Goal: Task Accomplishment & Management: Manage account settings

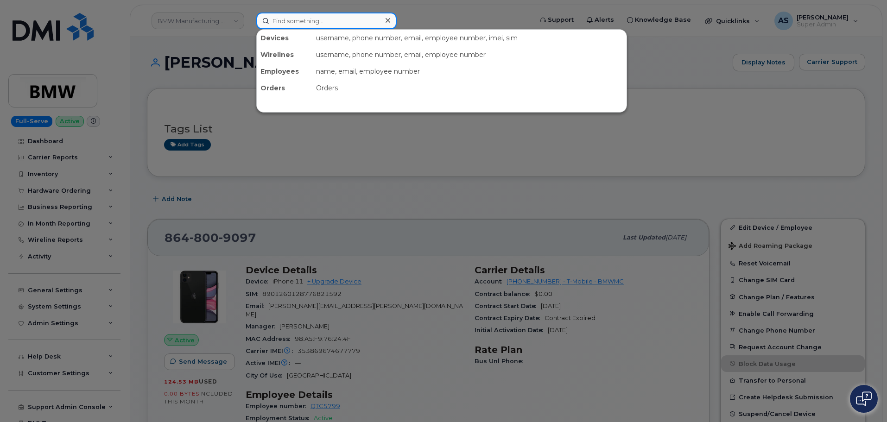
click at [297, 19] on input at bounding box center [326, 21] width 140 height 17
drag, startPoint x: 297, startPoint y: 19, endPoint x: 299, endPoint y: 24, distance: 5.3
paste input "[PERSON_NAME]"
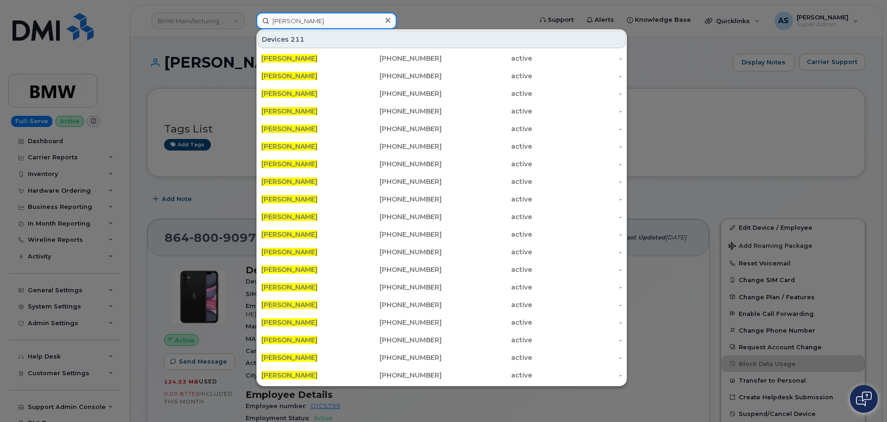
type input "[PERSON_NAME]"
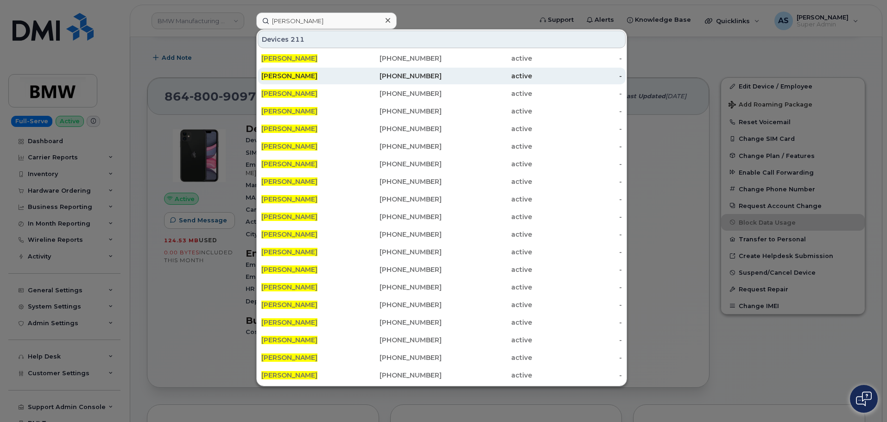
scroll to position [46, 0]
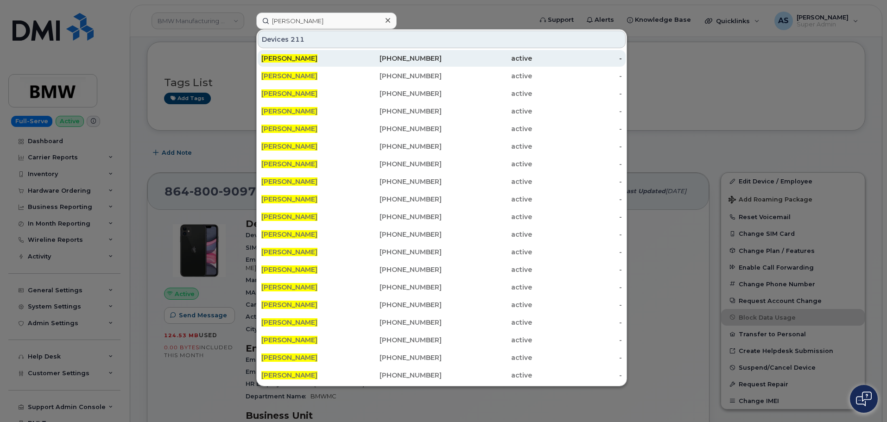
click at [315, 55] on div "CAROL MARKS" at bounding box center [306, 58] width 90 height 9
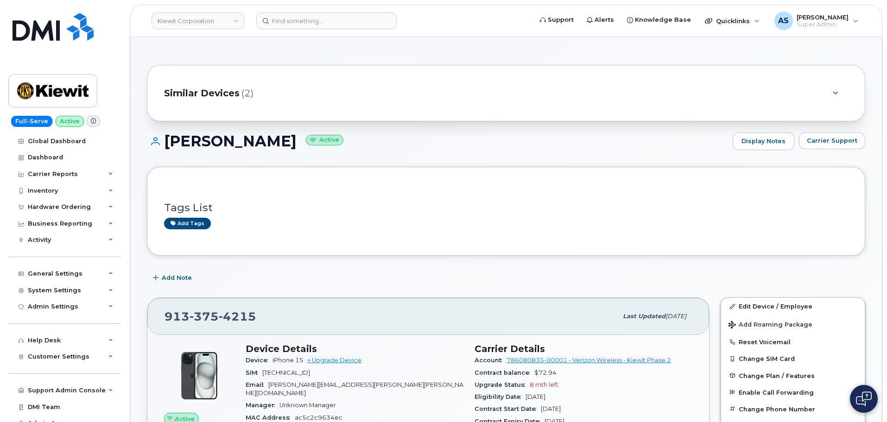
click at [831, 88] on div at bounding box center [834, 93] width 11 height 11
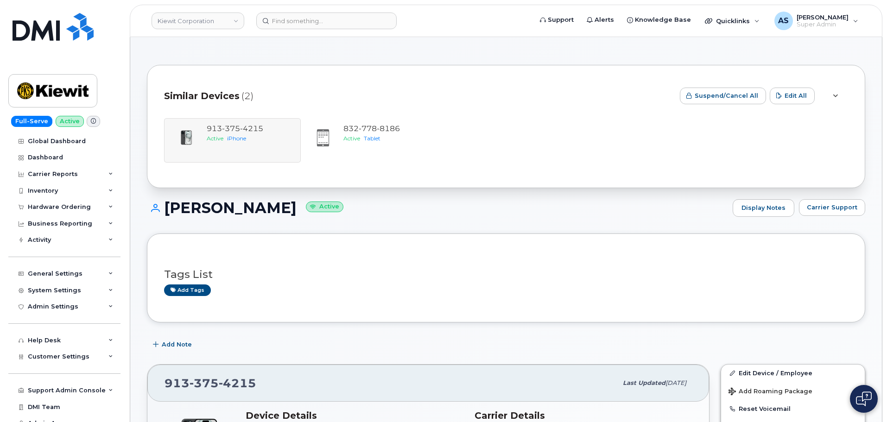
click at [833, 92] on div at bounding box center [834, 95] width 11 height 11
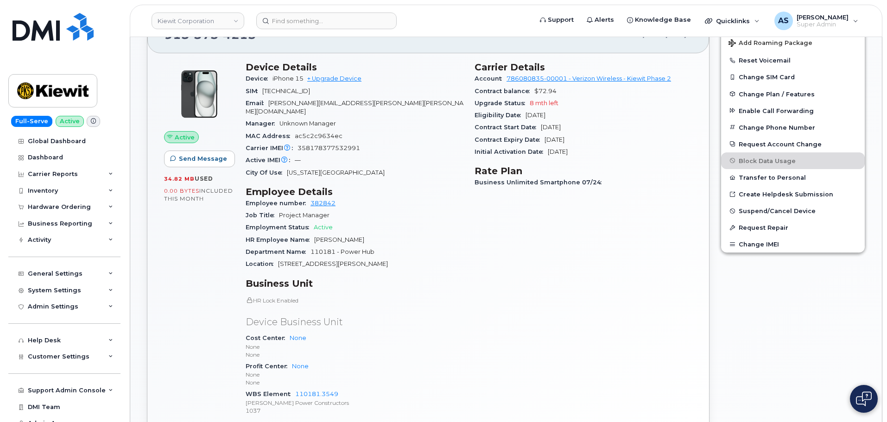
scroll to position [232, 0]
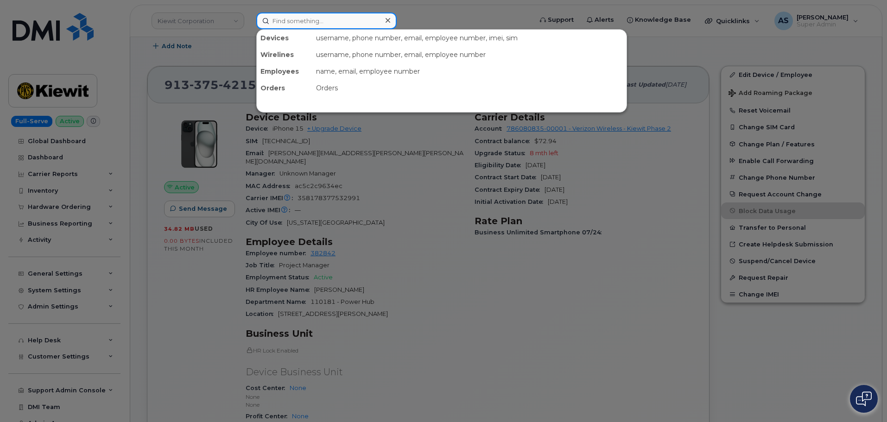
click at [315, 15] on input at bounding box center [326, 21] width 140 height 17
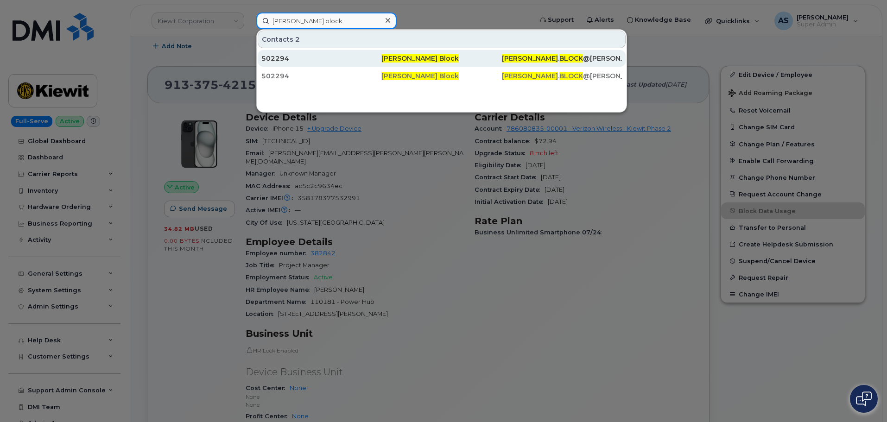
type input "Calvin block"
click at [349, 62] on div "502294" at bounding box center [321, 58] width 120 height 9
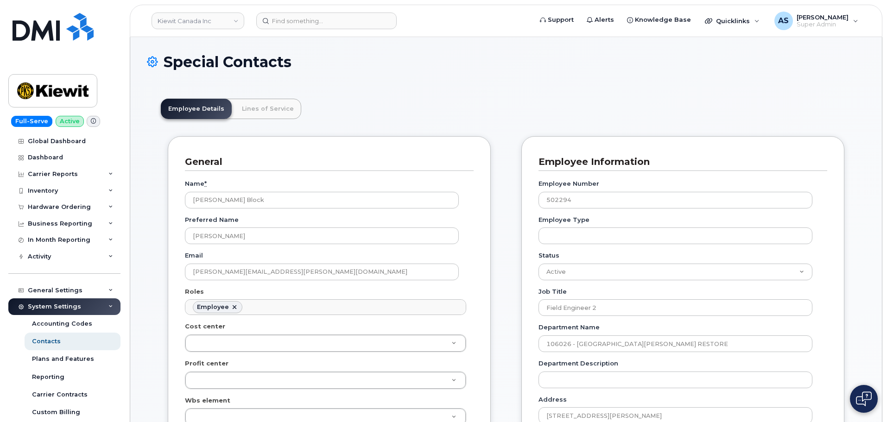
scroll to position [46, 0]
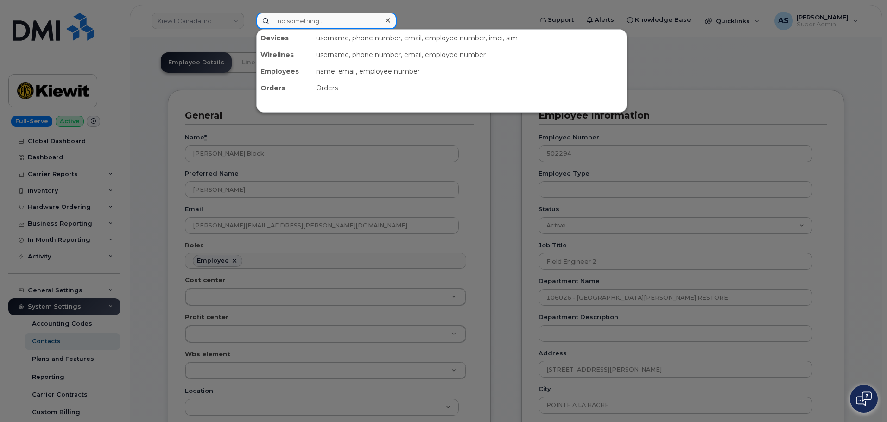
click at [292, 22] on input at bounding box center [326, 21] width 140 height 17
paste input "9134150525"
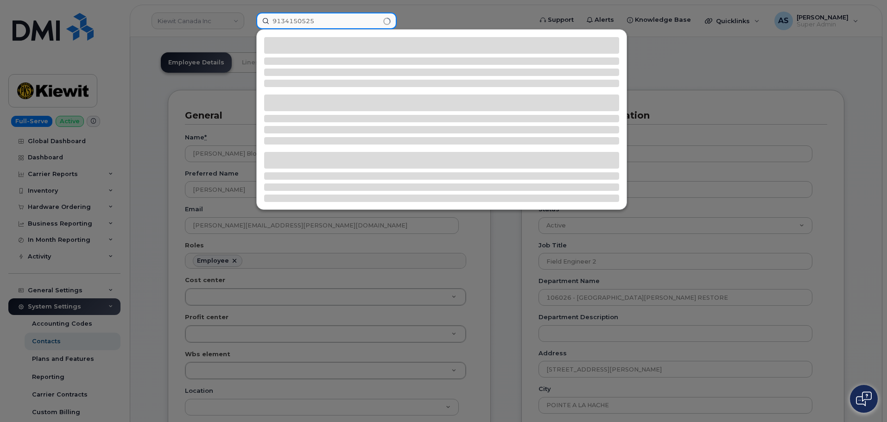
type input "9134150525"
click at [319, 21] on input "9134150525" at bounding box center [326, 21] width 140 height 17
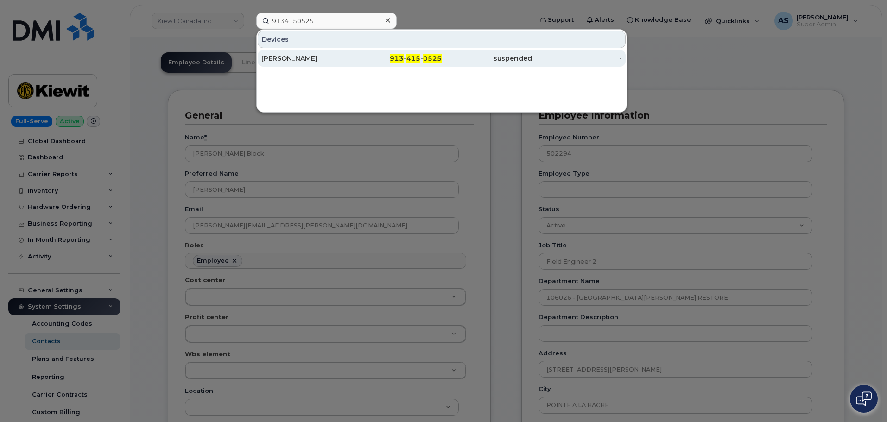
click at [319, 59] on div "[PERSON_NAME]" at bounding box center [306, 58] width 90 height 9
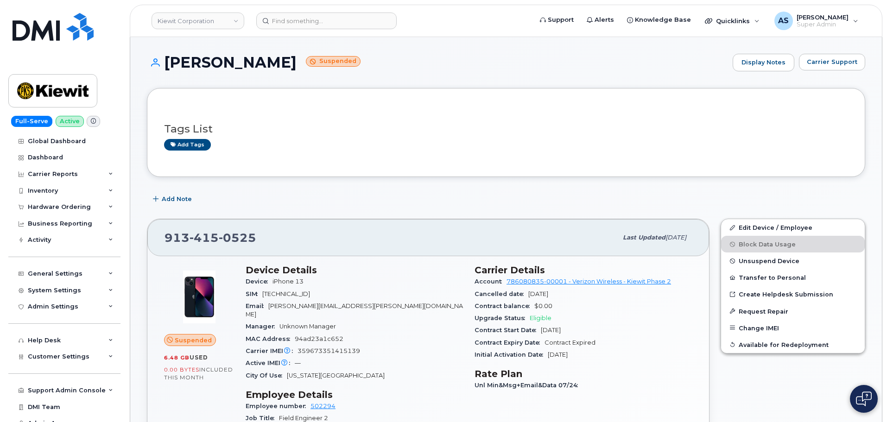
scroll to position [46, 0]
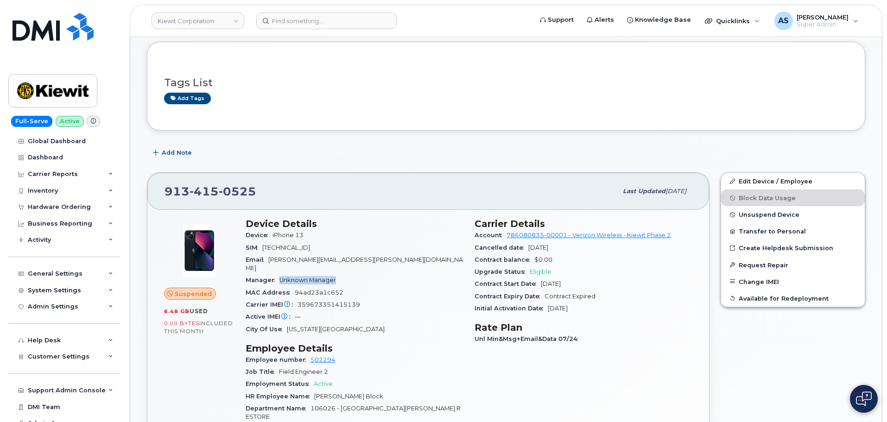
drag, startPoint x: 280, startPoint y: 271, endPoint x: 378, endPoint y: 270, distance: 98.2
click at [378, 274] on div "Manager Unknown Manager" at bounding box center [355, 280] width 218 height 12
click at [410, 237] on div "Device iPhone 13" at bounding box center [355, 235] width 218 height 12
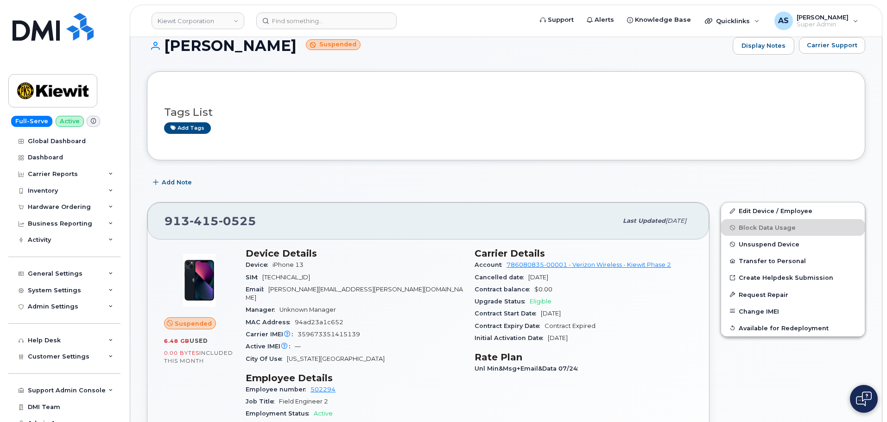
scroll to position [0, 0]
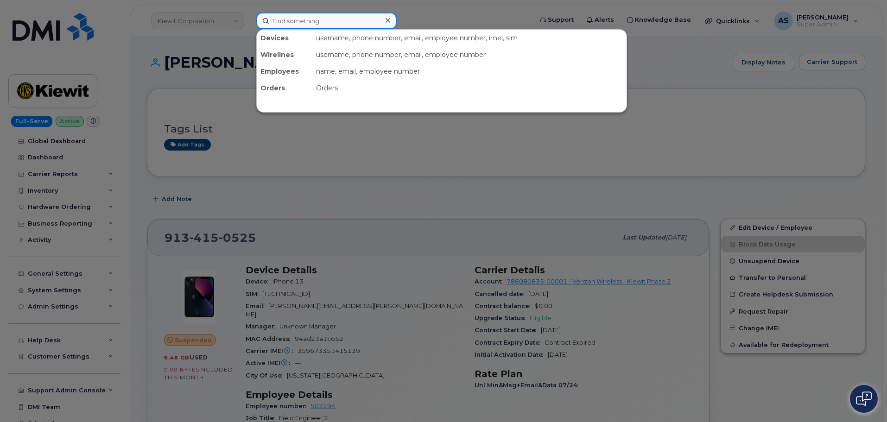
click at [321, 22] on input at bounding box center [326, 21] width 140 height 17
paste input "CAROL MARKS"
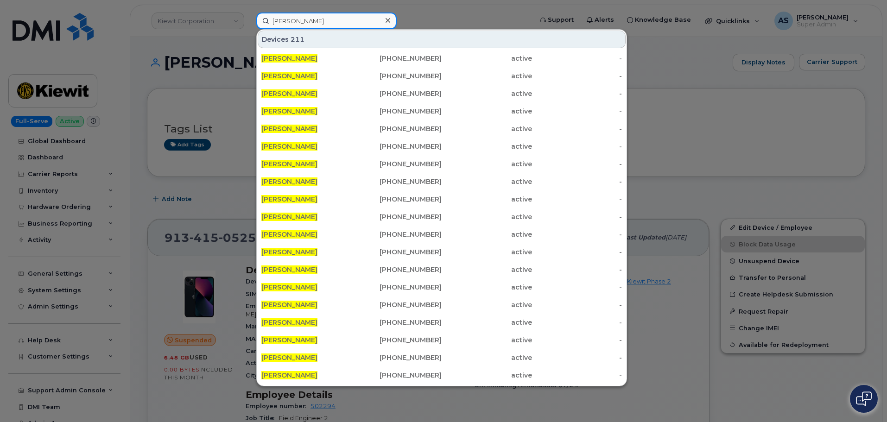
type input "[PERSON_NAME]"
drag, startPoint x: 168, startPoint y: 130, endPoint x: 169, endPoint y: 139, distance: 9.4
click at [168, 132] on div at bounding box center [443, 211] width 887 height 422
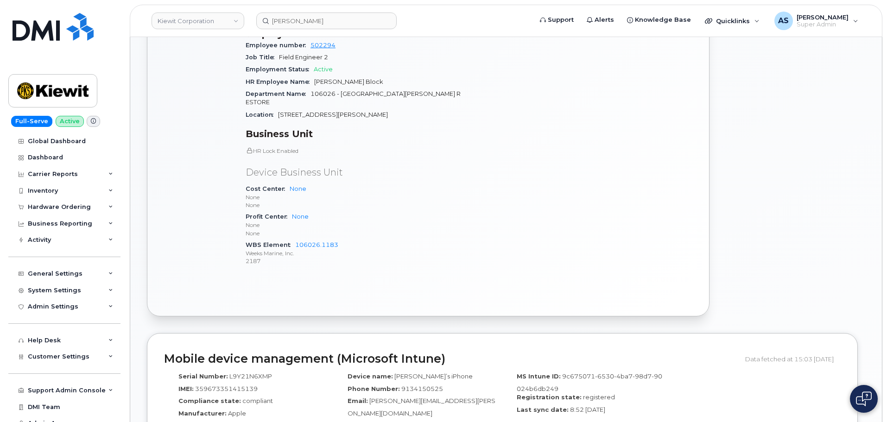
scroll to position [417, 0]
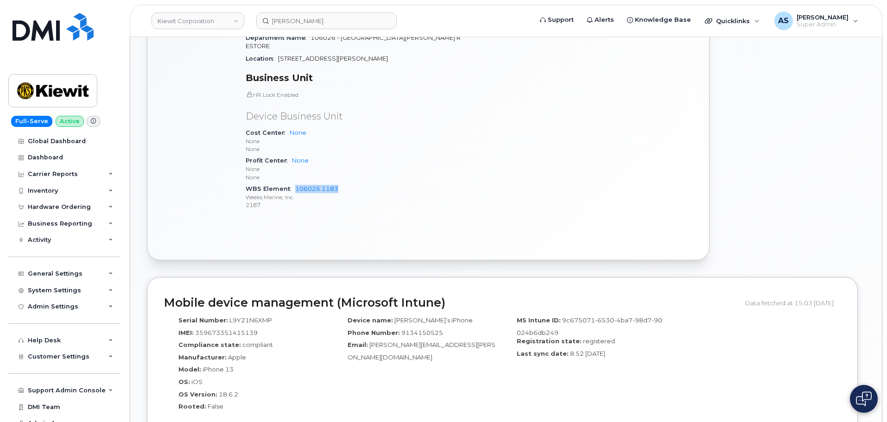
drag, startPoint x: 338, startPoint y: 182, endPoint x: 292, endPoint y: 176, distance: 46.2
click at [293, 183] on div "WBS Element 106026.1183 Weeks Marine, Inc. 2187" at bounding box center [355, 197] width 218 height 28
copy link "106026.1183"
click at [414, 201] on p "2187" at bounding box center [355, 205] width 218 height 8
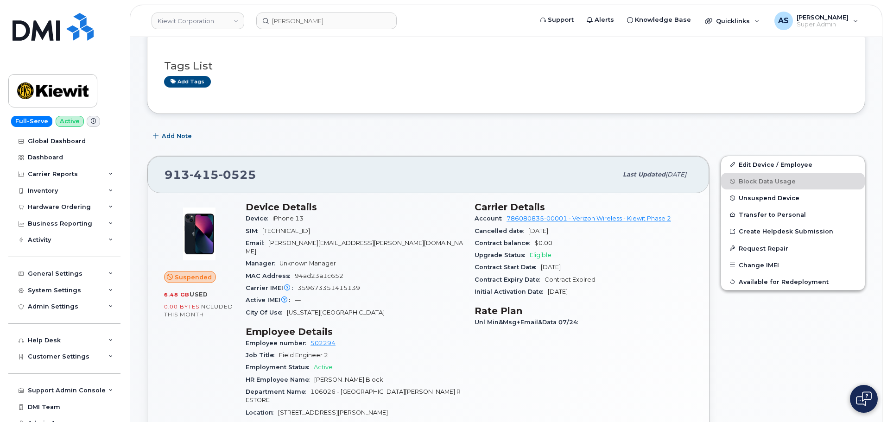
scroll to position [0, 0]
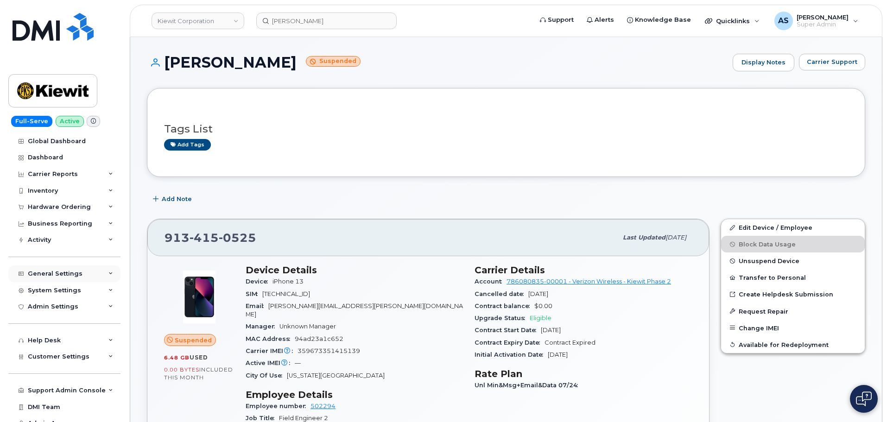
click at [79, 273] on div "General Settings" at bounding box center [64, 273] width 112 height 17
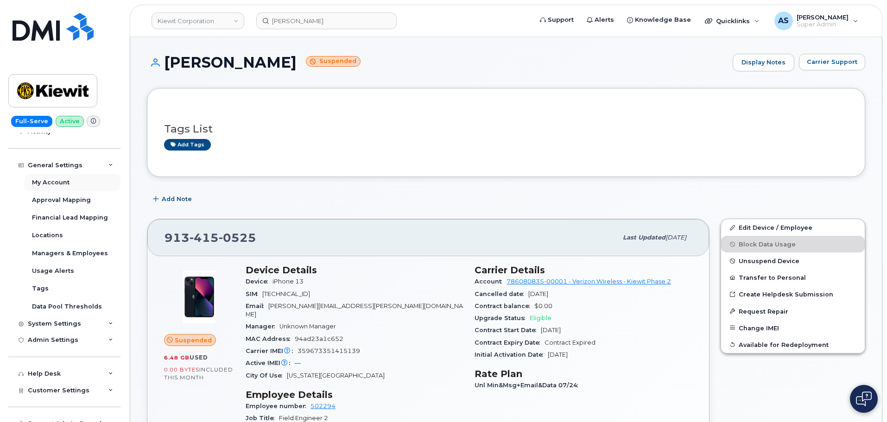
scroll to position [93, 0]
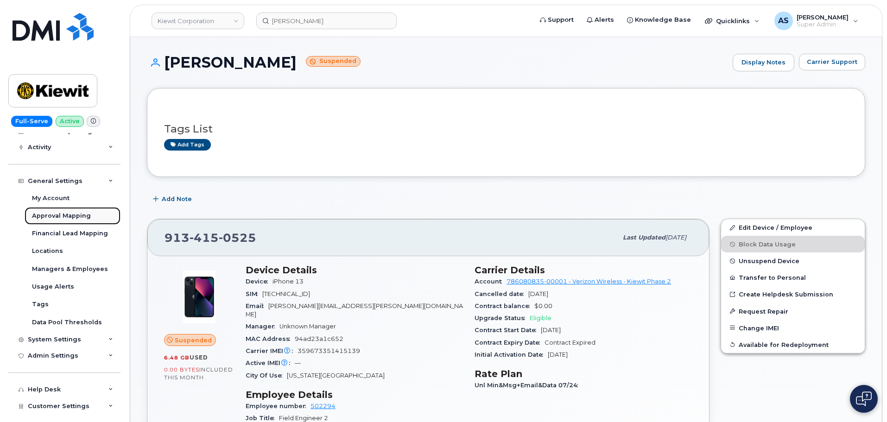
click at [87, 215] on div "Approval Mapping" at bounding box center [61, 216] width 59 height 8
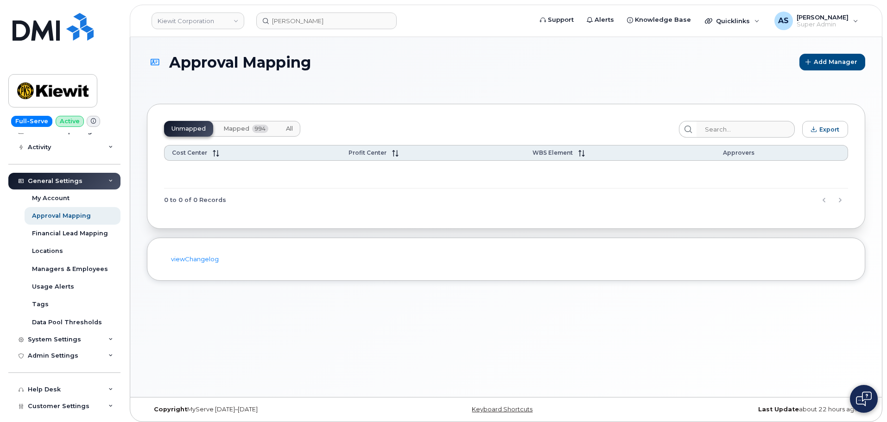
click at [235, 124] on button "Mapped 994" at bounding box center [246, 129] width 60 height 16
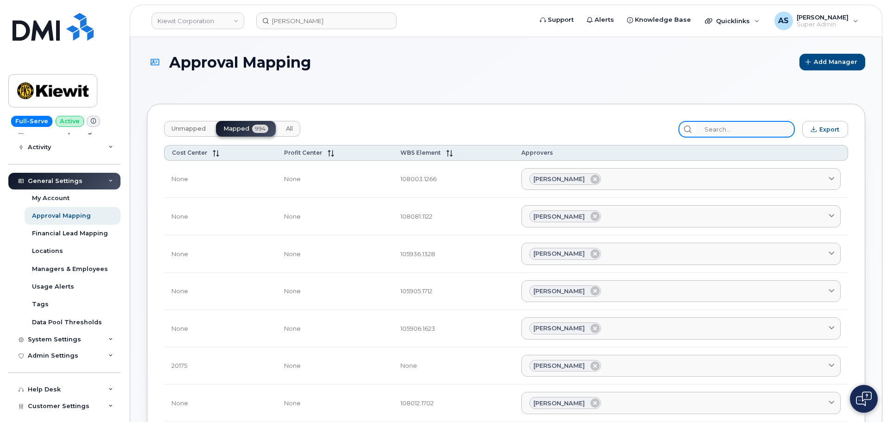
click at [751, 128] on input "search" at bounding box center [745, 129] width 99 height 17
paste input "106026.1183"
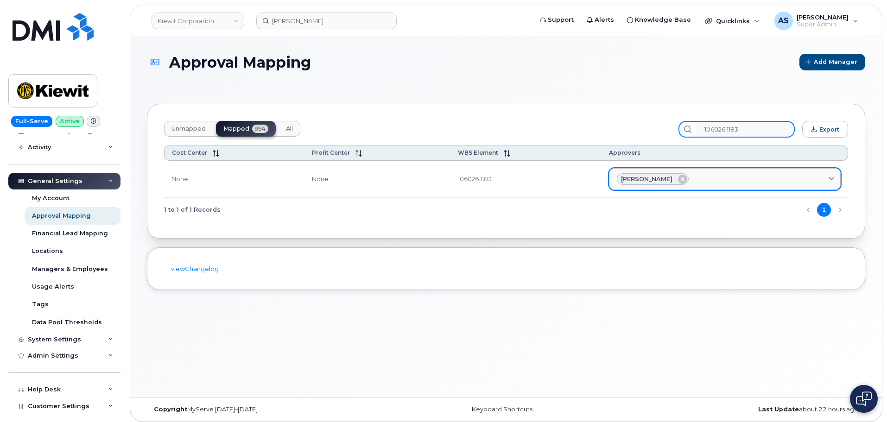
type input "106026.1183"
click at [644, 180] on span "Matthew Edwards" at bounding box center [646, 179] width 51 height 9
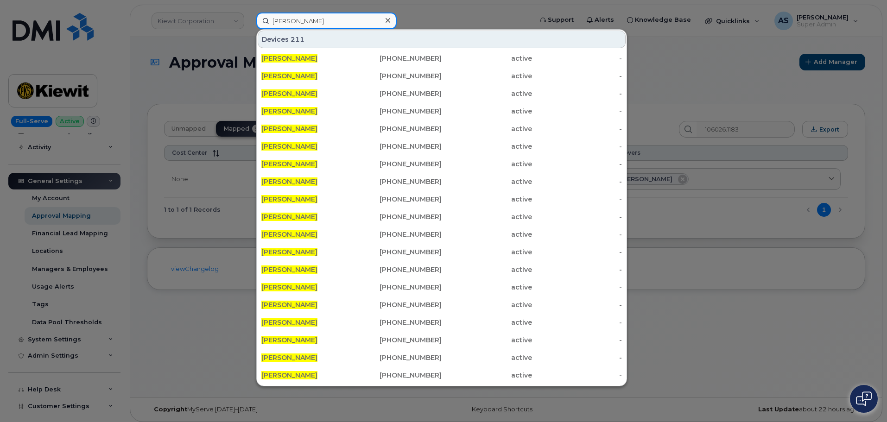
drag, startPoint x: 338, startPoint y: 22, endPoint x: 189, endPoint y: 19, distance: 149.2
click at [249, 19] on div "CAROL MARKS Devices 211 CAROL MARKS 913-375-4215 active - CAROL MARKS 208-643-1…" at bounding box center [391, 21] width 284 height 17
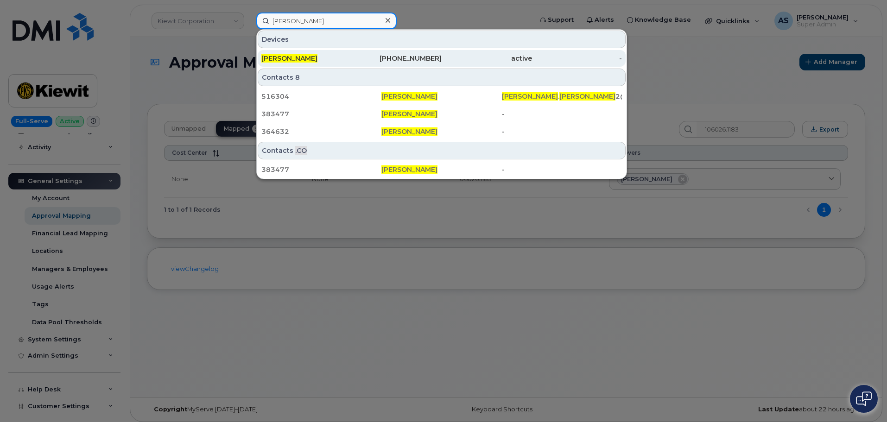
type input "Matthew edwards"
click at [342, 58] on div "MATTHEW EDWARDS" at bounding box center [306, 58] width 90 height 9
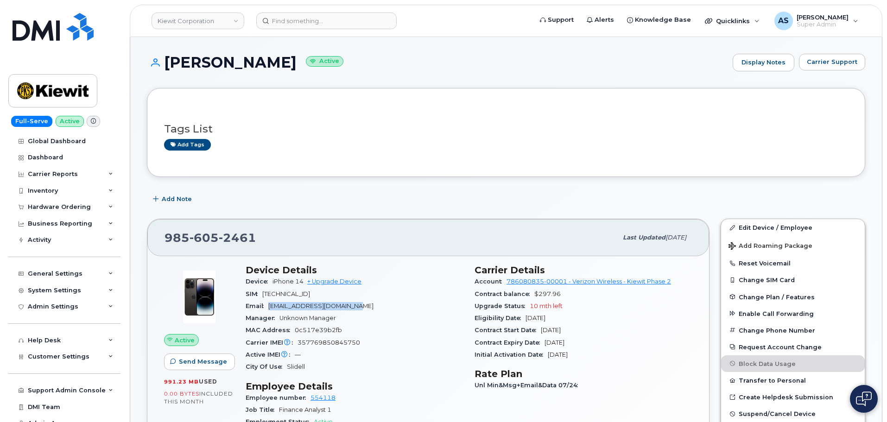
drag, startPoint x: 268, startPoint y: 305, endPoint x: 379, endPoint y: 308, distance: 111.7
click at [379, 308] on div "Email MBEDWARDS@WEEKSMARINE.COM" at bounding box center [355, 306] width 218 height 12
copy span "MBEDWARDS@WEEKSMARINE.COM"
click at [404, 301] on div "Email MBEDWARDS@WEEKSMARINE.COM" at bounding box center [355, 306] width 218 height 12
click at [404, 305] on div "Email MBEDWARDS@WEEKSMARINE.COM" at bounding box center [355, 306] width 218 height 12
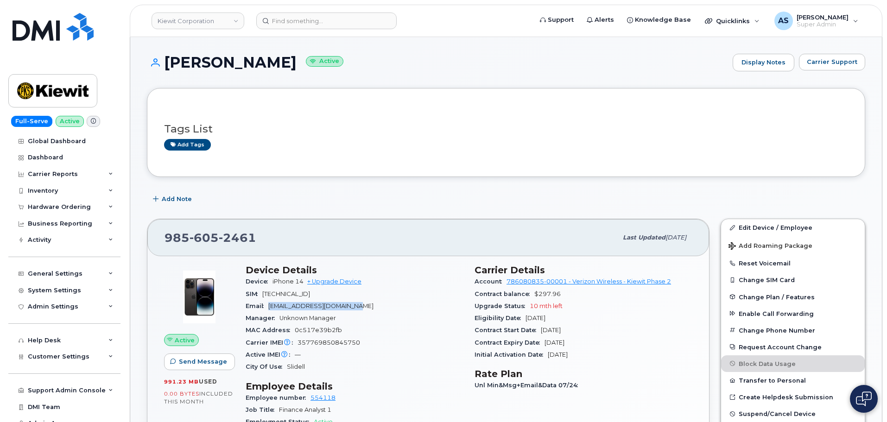
click at [371, 298] on section "Device Details Device iPhone 14 + Upgrade Device SIM 89148000010823789615 Email…" at bounding box center [355, 319] width 218 height 108
click at [373, 304] on span "MBEDWARDS@WEEKSMARINE.COM" at bounding box center [320, 306] width 105 height 7
drag, startPoint x: 393, startPoint y: 322, endPoint x: 385, endPoint y: 322, distance: 8.8
click at [387, 322] on div "Manager Unknown Manager" at bounding box center [355, 318] width 218 height 12
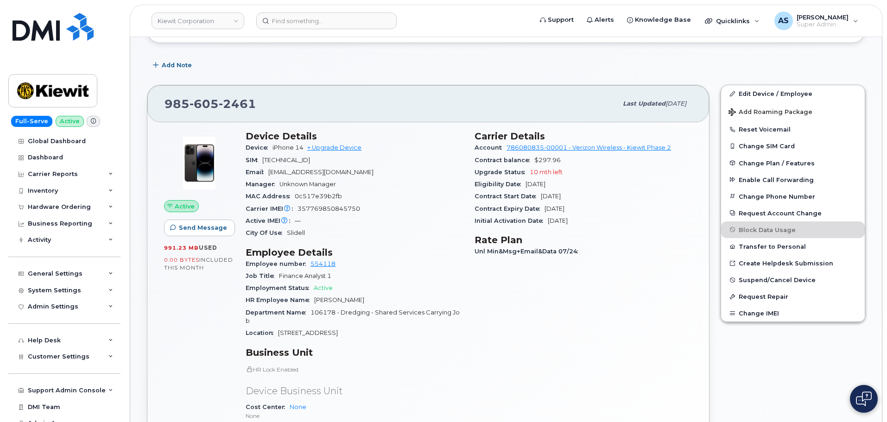
scroll to position [93, 0]
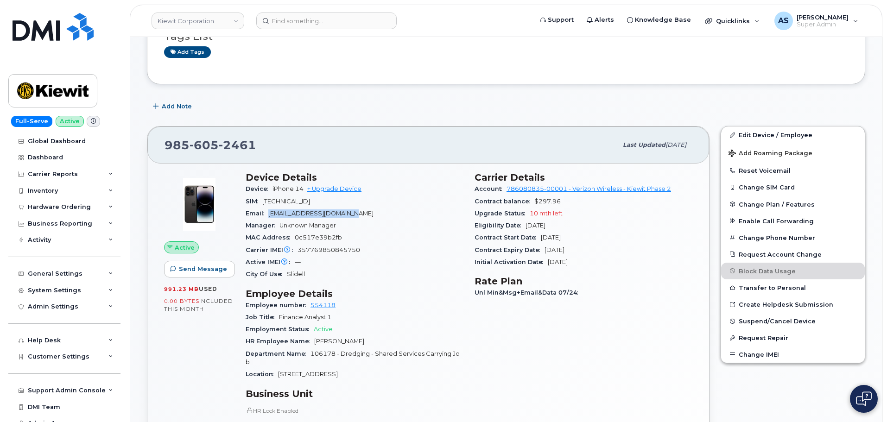
drag, startPoint x: 271, startPoint y: 212, endPoint x: 378, endPoint y: 211, distance: 107.0
click at [373, 212] on span "MBEDWARDS@WEEKSMARINE.COM" at bounding box center [320, 213] width 105 height 7
click at [389, 196] on div "SIM 89148000010823789615" at bounding box center [355, 202] width 218 height 12
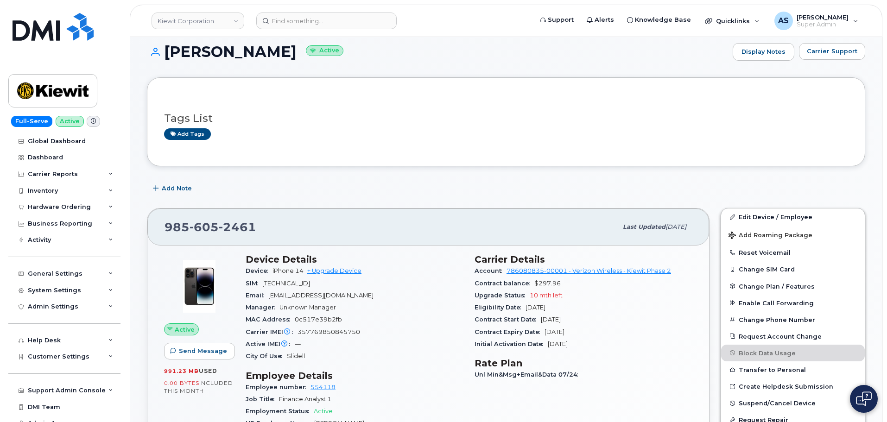
scroll to position [0, 0]
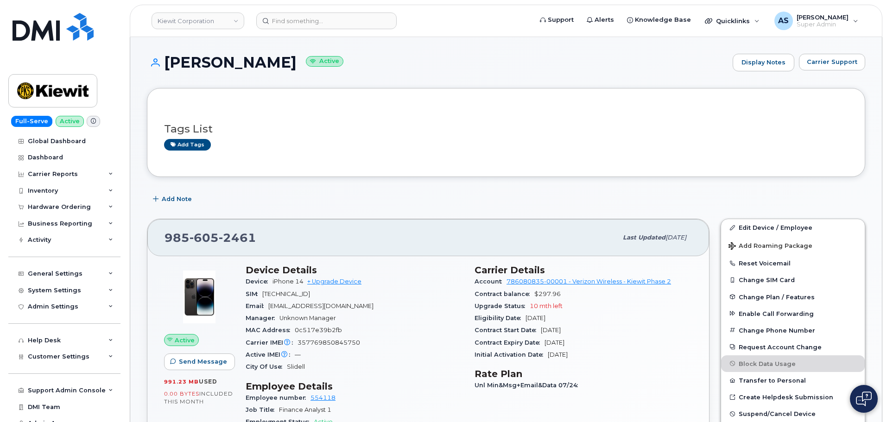
click at [566, 125] on h3 "Tags List" at bounding box center [506, 129] width 684 height 12
drag, startPoint x: 116, startPoint y: 0, endPoint x: 55, endPoint y: 3, distance: 60.8
click at [55, 3] on div "Full-Serve Active Global Dashboard Dashboard Carrier Reports Monthly Billing Da…" at bounding box center [63, 211] width 126 height 422
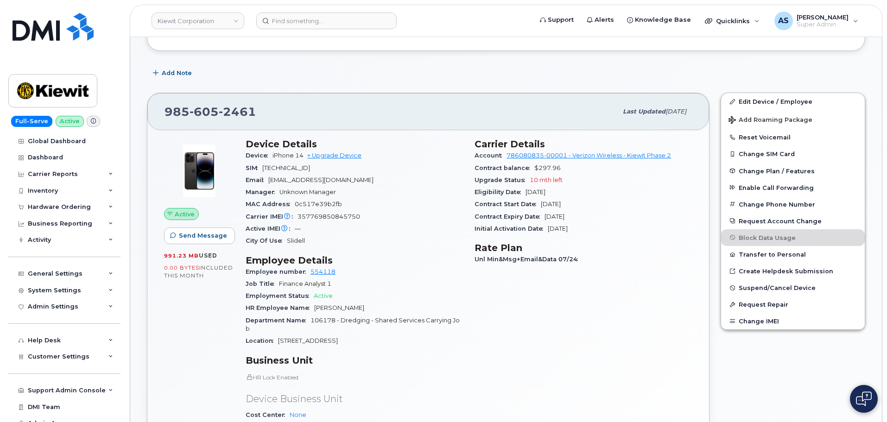
scroll to position [139, 0]
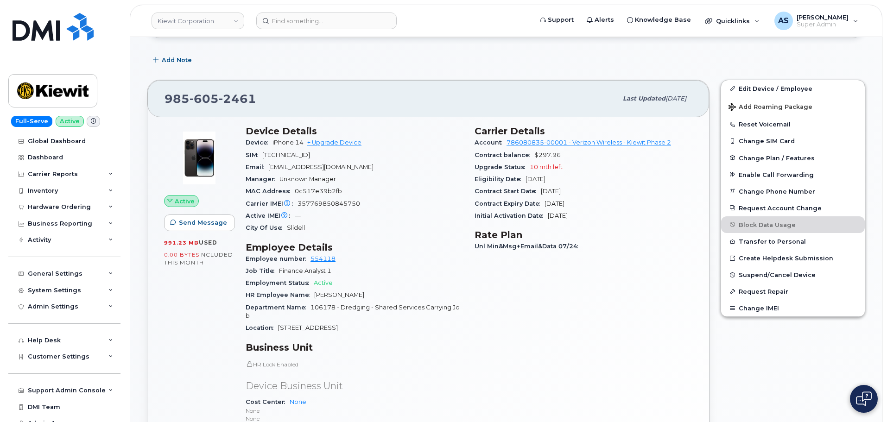
click at [316, 168] on span "MBEDWARDS@WEEKSMARINE.COM" at bounding box center [320, 167] width 105 height 7
click at [303, 167] on span "MBEDWARDS@WEEKSMARINE.COM" at bounding box center [320, 167] width 105 height 7
drag, startPoint x: 271, startPoint y: 166, endPoint x: 382, endPoint y: 168, distance: 110.7
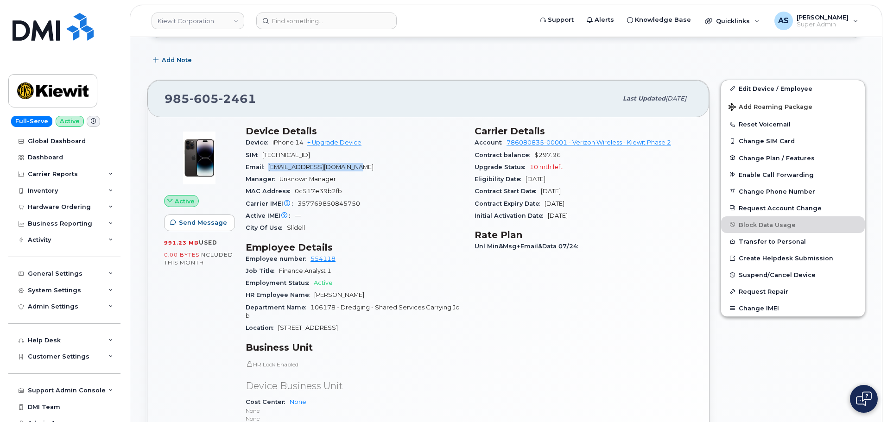
click at [382, 168] on div "Email MBEDWARDS@WEEKSMARINE.COM" at bounding box center [355, 167] width 218 height 12
copy span "MBEDWARDS@WEEKSMARINE.COM"
drag, startPoint x: 50, startPoint y: 29, endPoint x: 66, endPoint y: 45, distance: 22.9
click at [51, 28] on img at bounding box center [53, 27] width 81 height 28
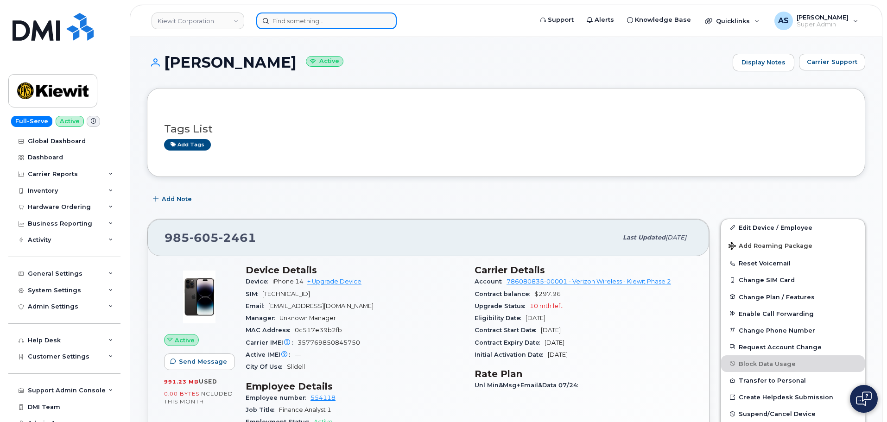
click at [326, 19] on input at bounding box center [326, 21] width 140 height 17
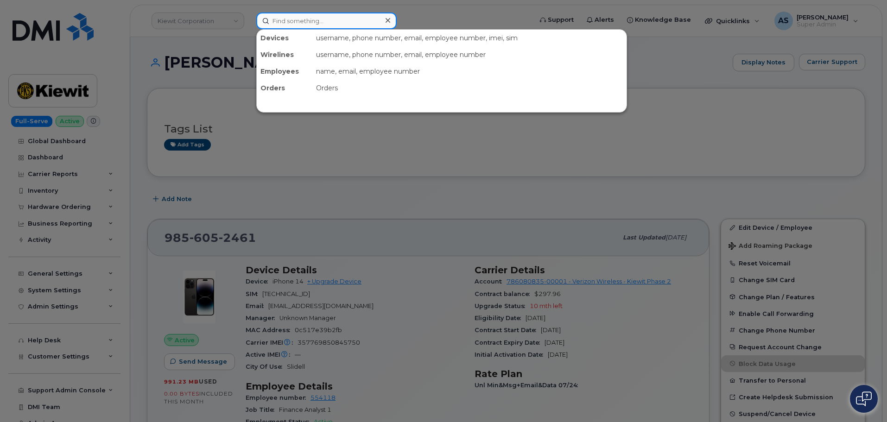
click at [275, 21] on input at bounding box center [326, 21] width 140 height 17
paste input "9134150525"
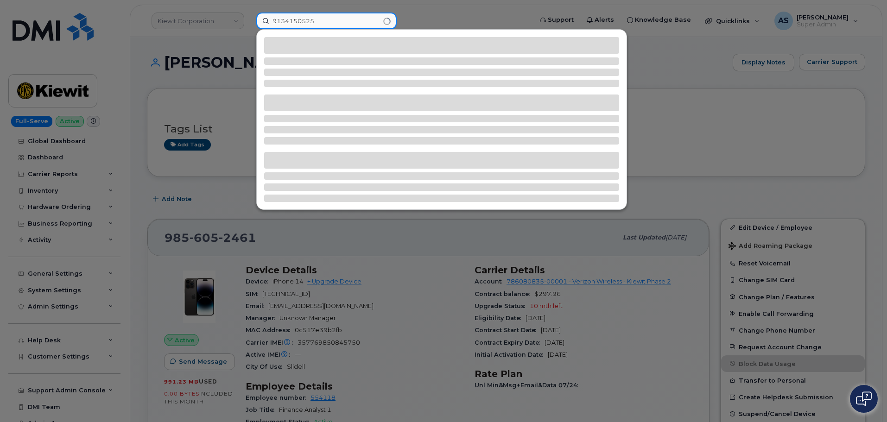
type input "9134150525"
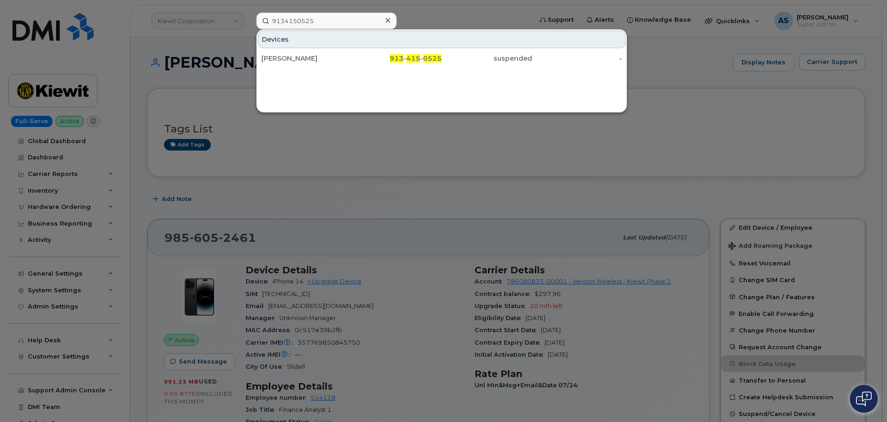
click at [352, 65] on div "CAROL MARKS" at bounding box center [397, 58] width 90 height 17
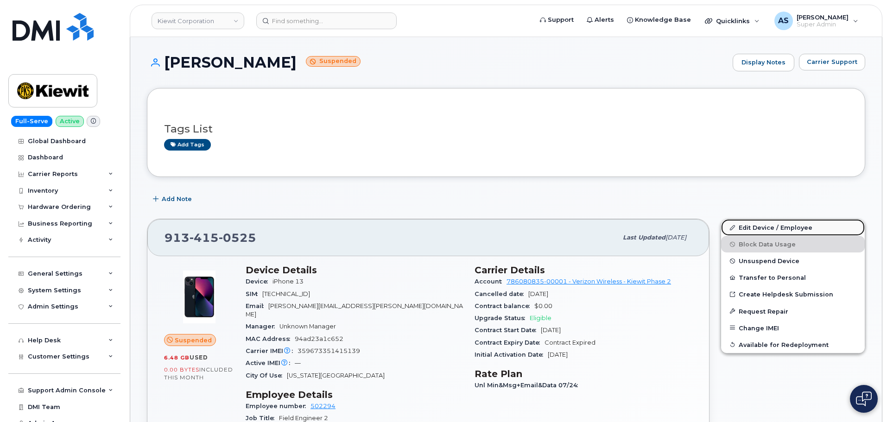
click at [792, 229] on link "Edit Device / Employee" at bounding box center [793, 227] width 144 height 17
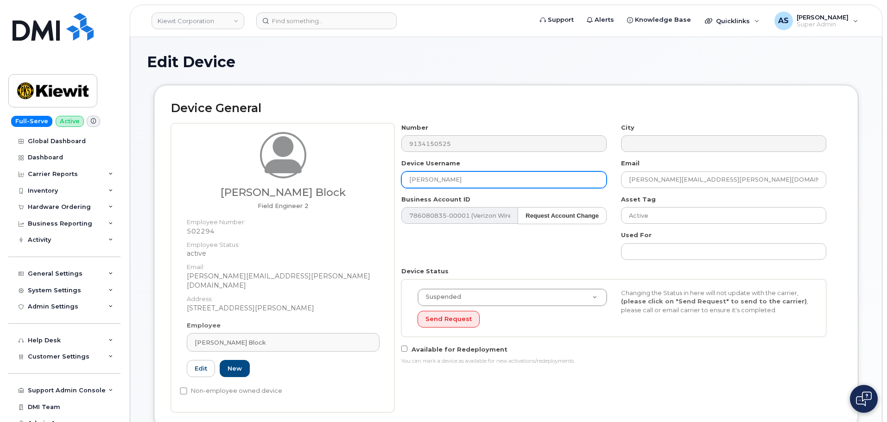
drag, startPoint x: 499, startPoint y: 174, endPoint x: 286, endPoint y: 140, distance: 215.7
click at [287, 141] on div "Calvin Block Field Engineer 2 Employee Number: 502294 Employee Status: active E…" at bounding box center [506, 267] width 670 height 289
type input "Calvin Block"
click at [508, 253] on div "Number 9134150525 City Device Username Calvin Block Email CALVIN.BLOCK@KIEWIT.C…" at bounding box center [613, 247] width 439 height 249
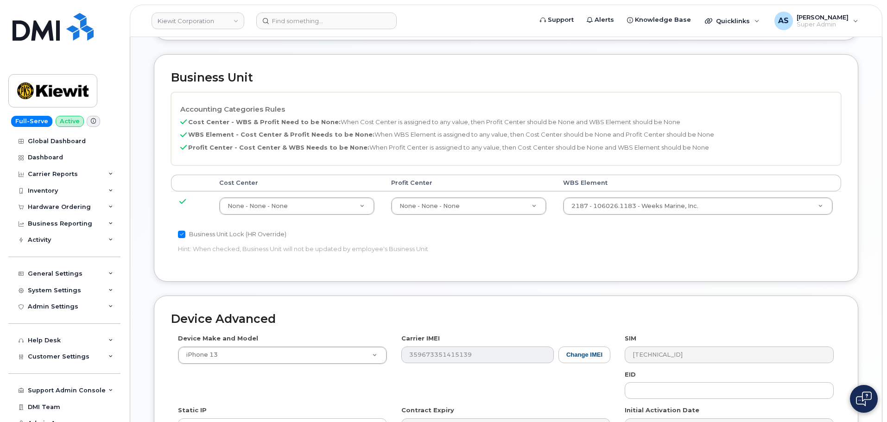
scroll to position [530, 0]
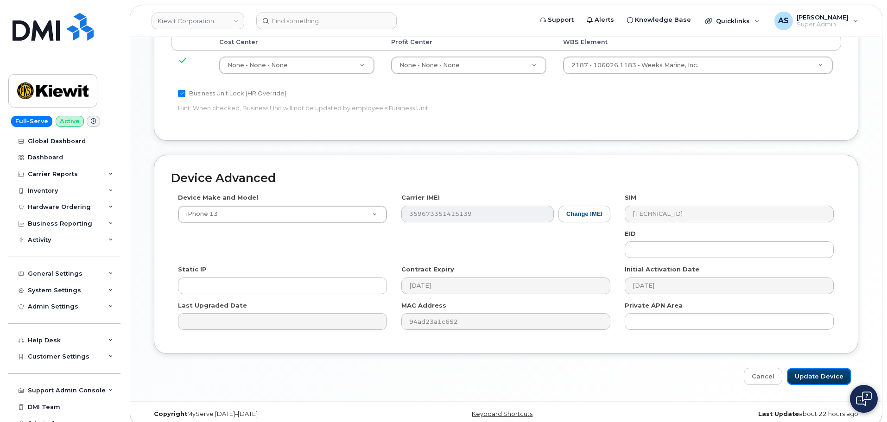
drag, startPoint x: 815, startPoint y: 365, endPoint x: 814, endPoint y: 360, distance: 5.3
click at [815, 368] on input "Update Device" at bounding box center [819, 376] width 64 height 17
type input "Saving..."
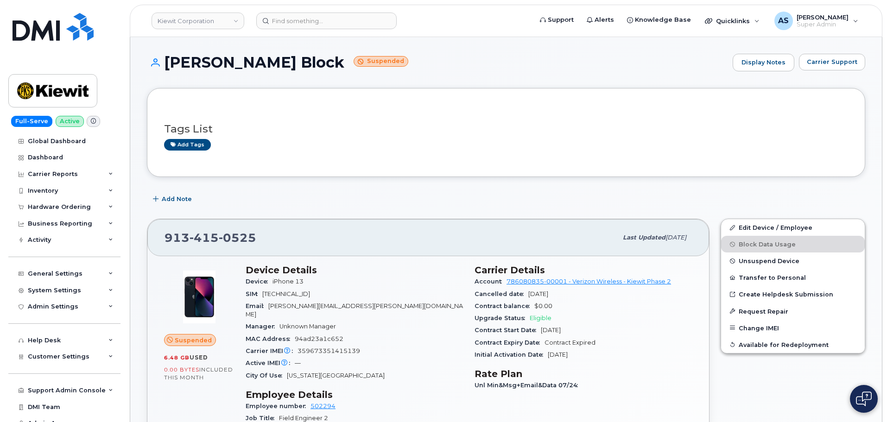
click at [341, 192] on div "Add Note" at bounding box center [506, 199] width 718 height 17
drag, startPoint x: 254, startPoint y: 239, endPoint x: 167, endPoint y: 238, distance: 87.1
click at [167, 238] on span "913 415 0525" at bounding box center [210, 238] width 92 height 14
copy span "913 415 0525"
